Goal: Task Accomplishment & Management: Use online tool/utility

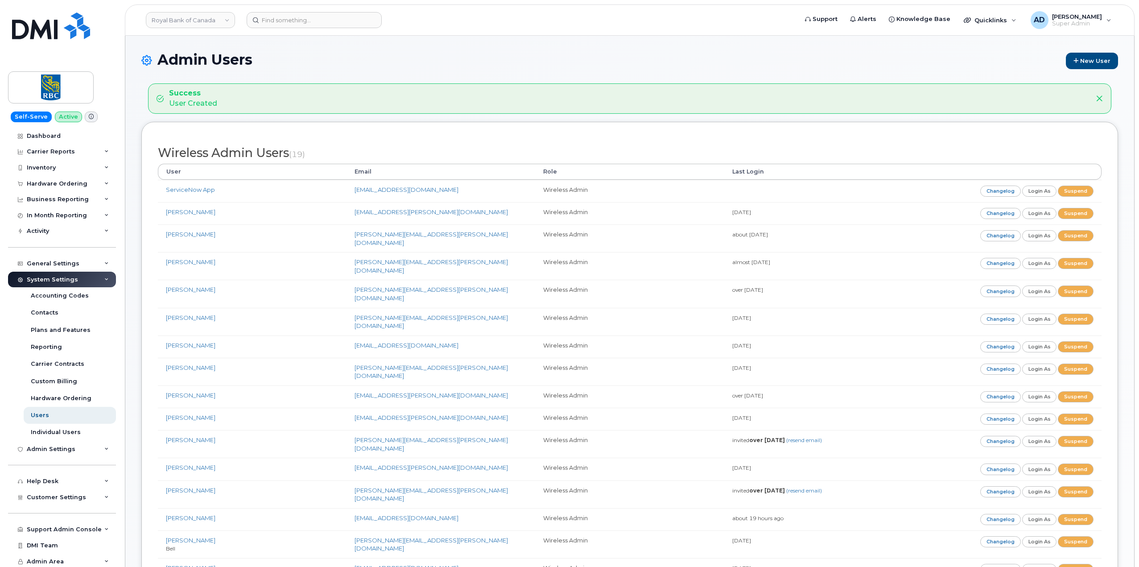
scroll to position [178, 0]
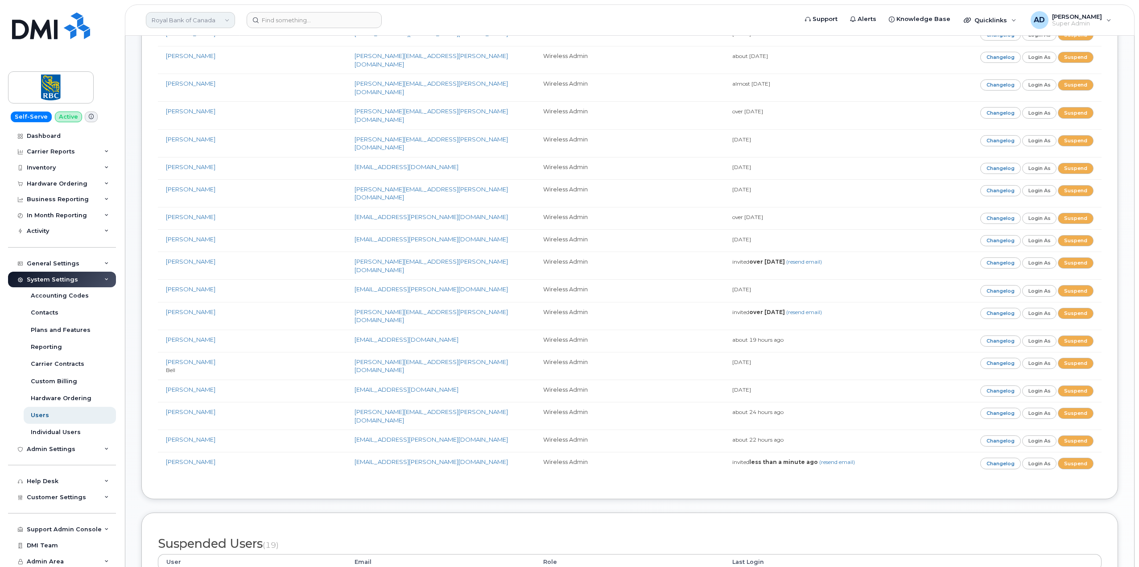
click at [201, 26] on link "Royal Bank of Canada" at bounding box center [190, 20] width 89 height 16
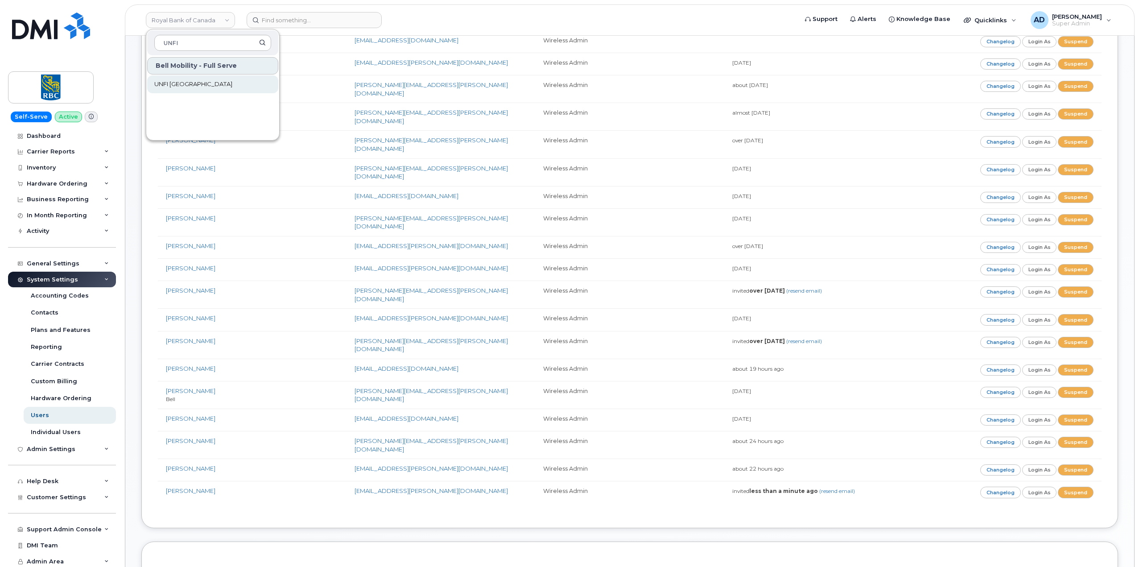
scroll to position [134, 0]
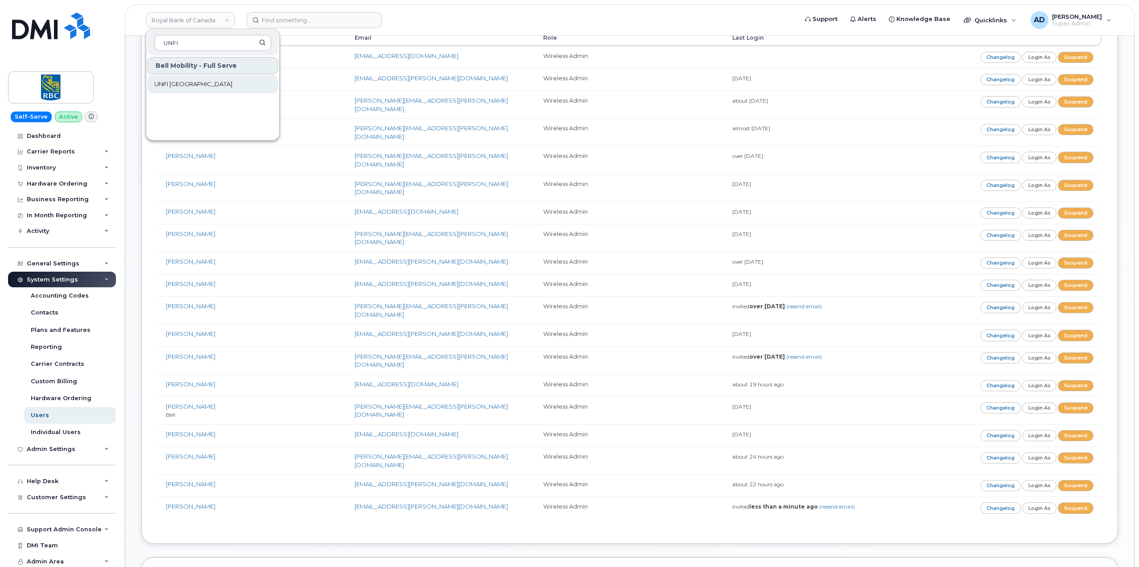
type input "UNFI"
click at [235, 89] on link "UNFI [GEOGRAPHIC_DATA]" at bounding box center [212, 84] width 131 height 18
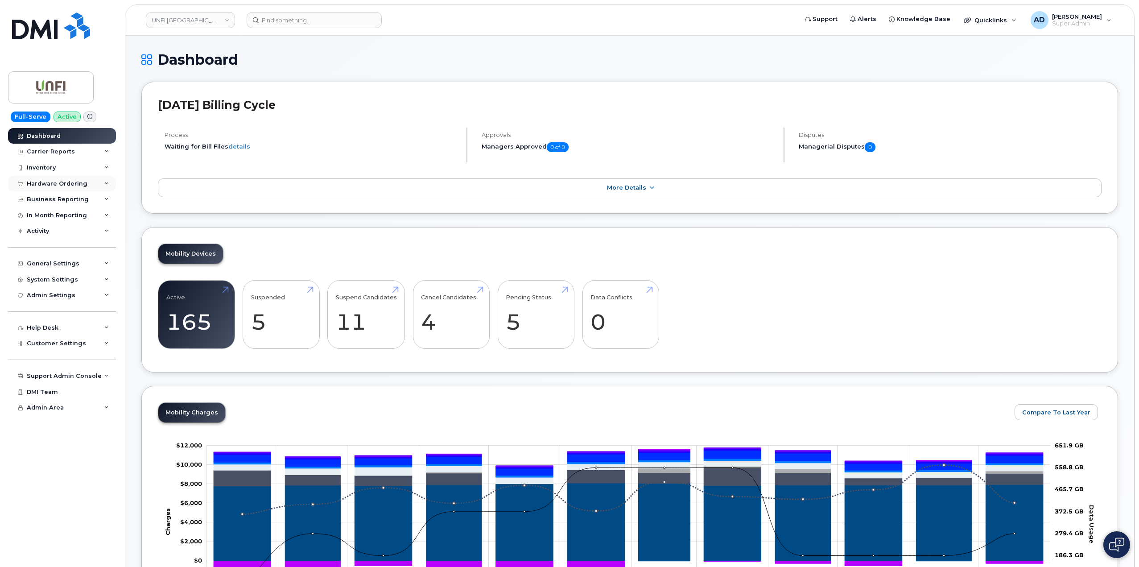
scroll to position [45, 0]
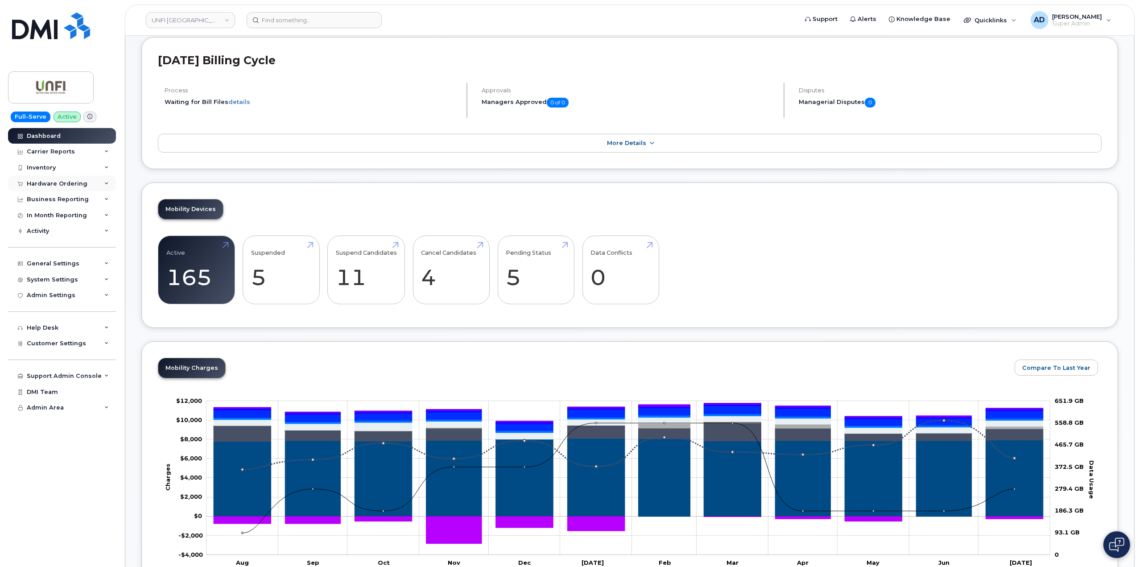
click at [87, 186] on div "Hardware Ordering" at bounding box center [62, 184] width 108 height 16
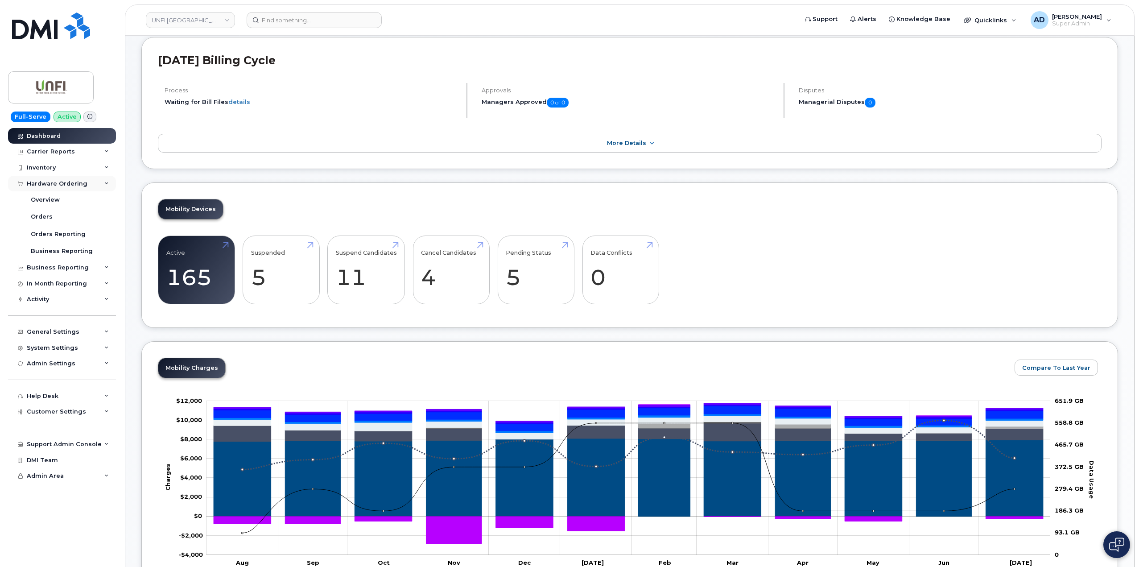
click at [70, 184] on div "Hardware Ordering" at bounding box center [57, 183] width 61 height 7
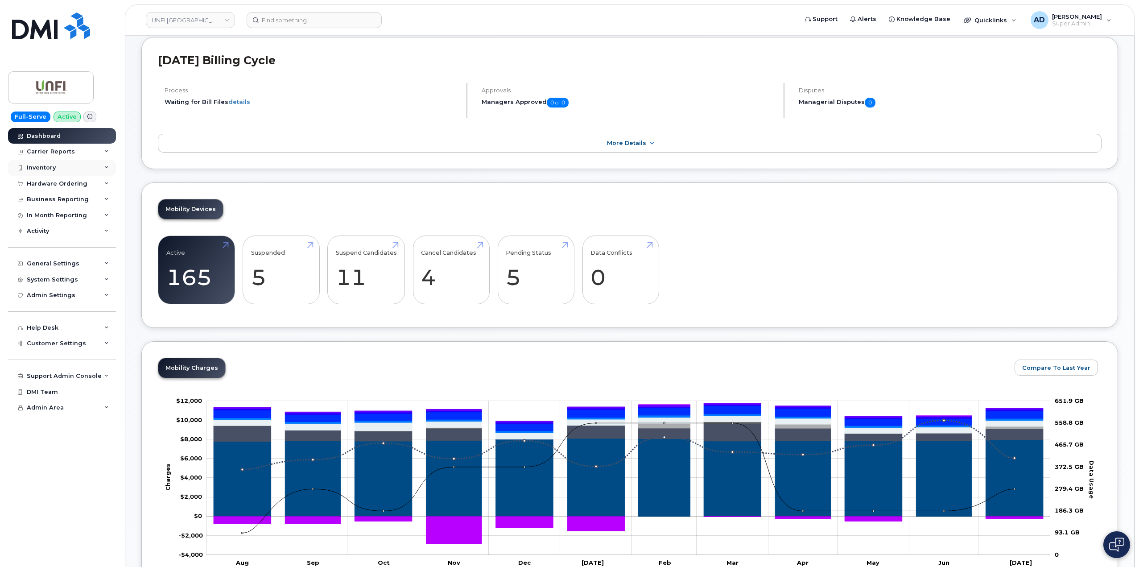
click at [72, 166] on div "Inventory" at bounding box center [62, 168] width 108 height 16
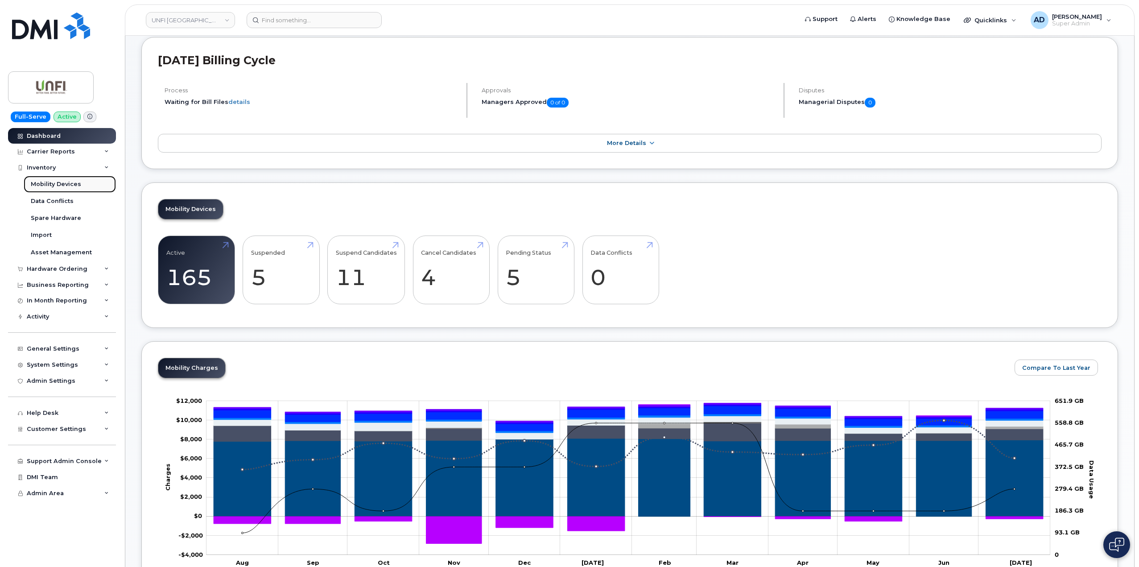
click at [61, 186] on div "Mobility Devices" at bounding box center [56, 184] width 50 height 8
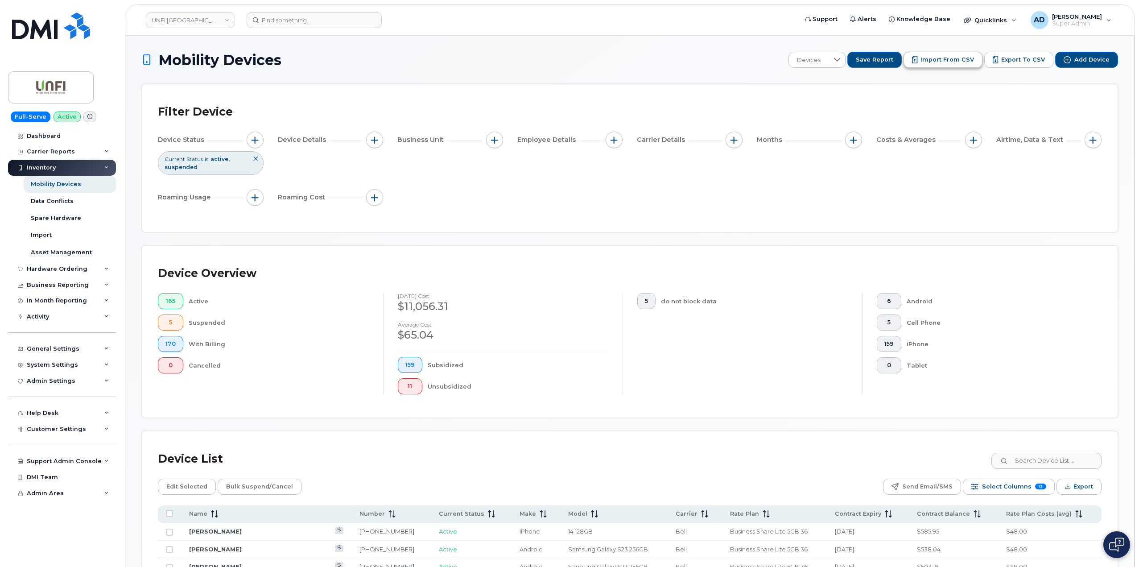
click at [951, 65] on button "Import from CSV" at bounding box center [943, 60] width 79 height 16
click at [1031, 57] on span "Export to CSV" at bounding box center [1024, 60] width 44 height 8
click at [957, 58] on span "Import from CSV" at bounding box center [948, 60] width 54 height 8
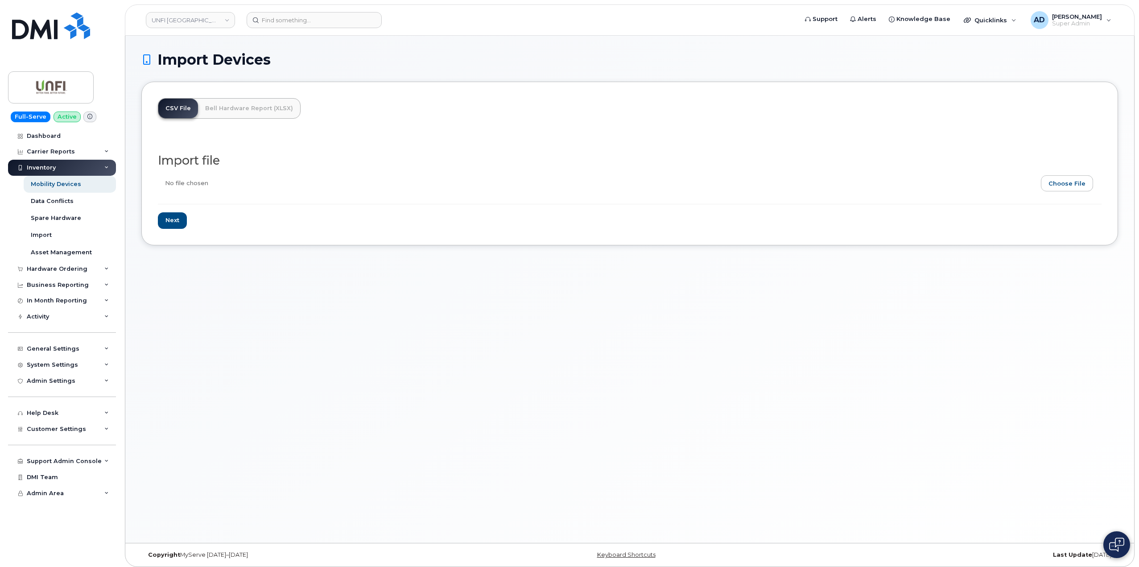
click at [1053, 183] on input "file" at bounding box center [626, 185] width 937 height 21
type input "C:\fakepath\UNFI Canada - Device Report - CSV.csv"
click at [173, 215] on input "Next" at bounding box center [172, 220] width 29 height 17
type input "Loading..."
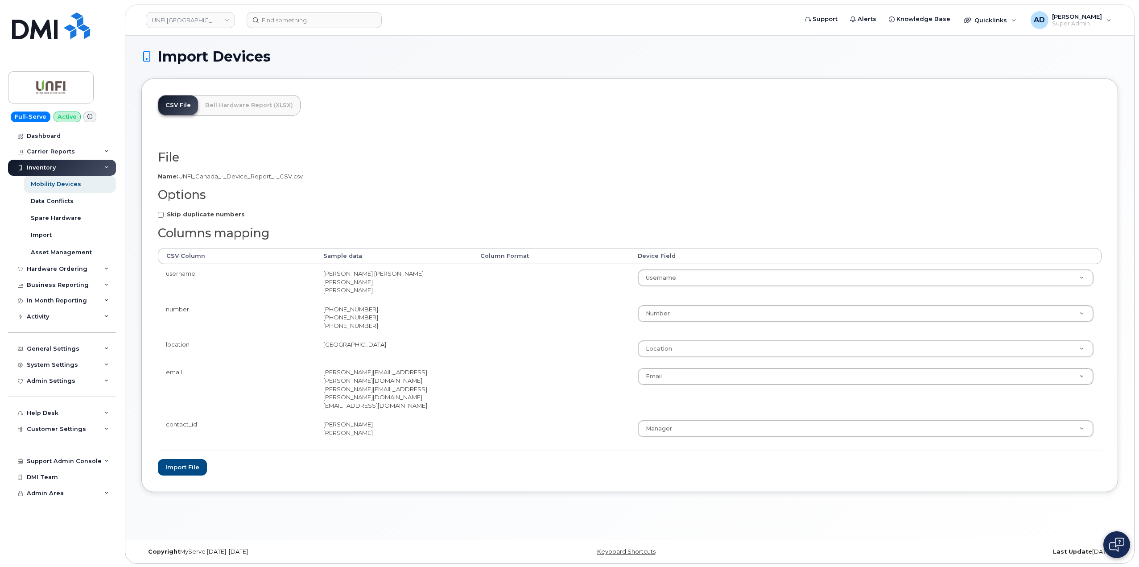
scroll to position [4, 0]
click at [182, 458] on button "Import file" at bounding box center [182, 466] width 49 height 17
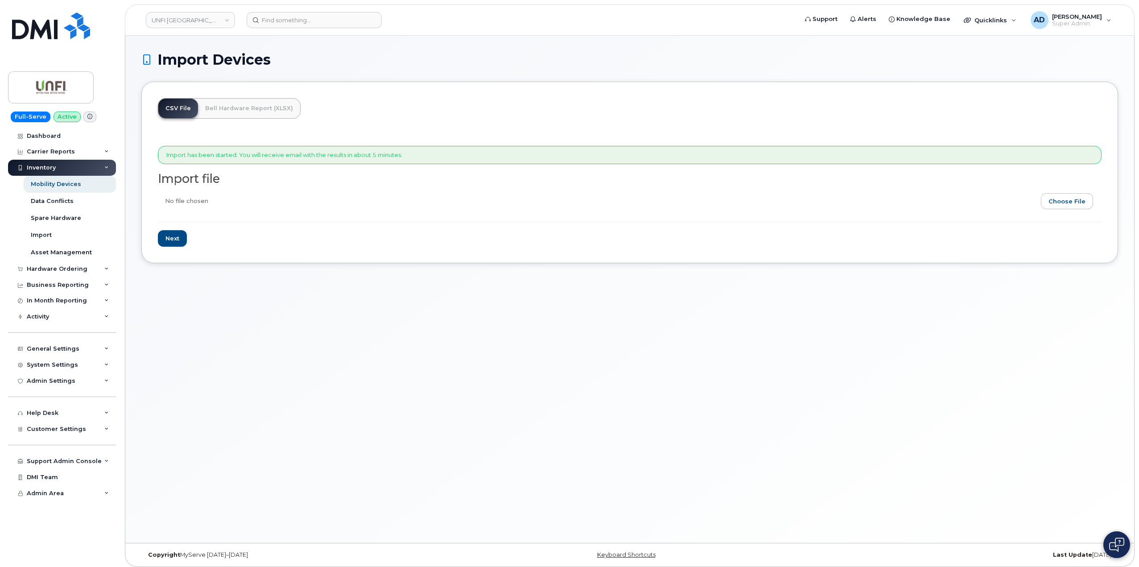
scroll to position [4, 0]
